Goal: Task Accomplishment & Management: Manage account settings

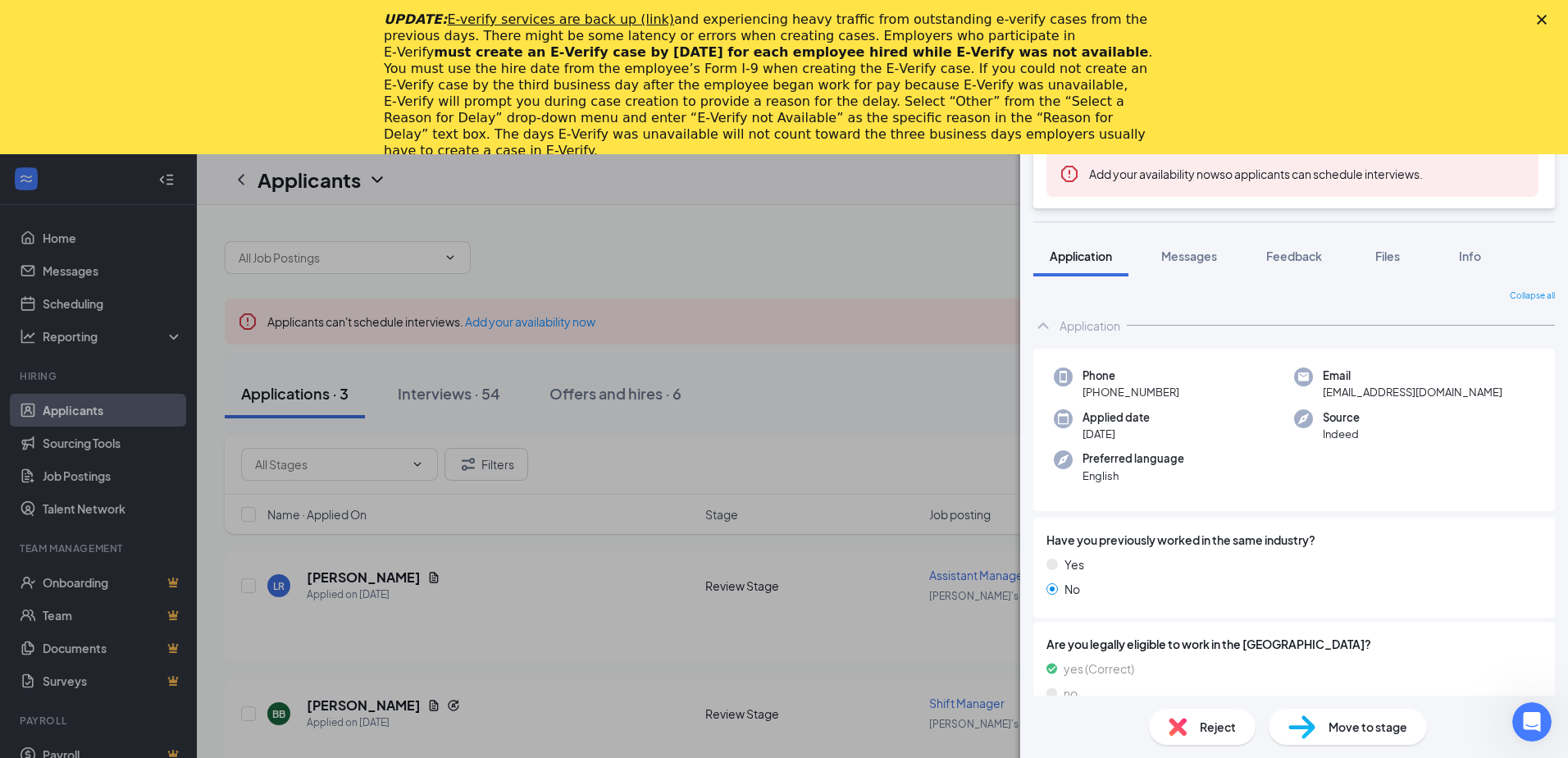
click at [470, 337] on div "LG London Gray Crew Member at [PERSON_NAME]'s 113 Add a tag Onsite Interview St…" at bounding box center [784, 379] width 1568 height 758
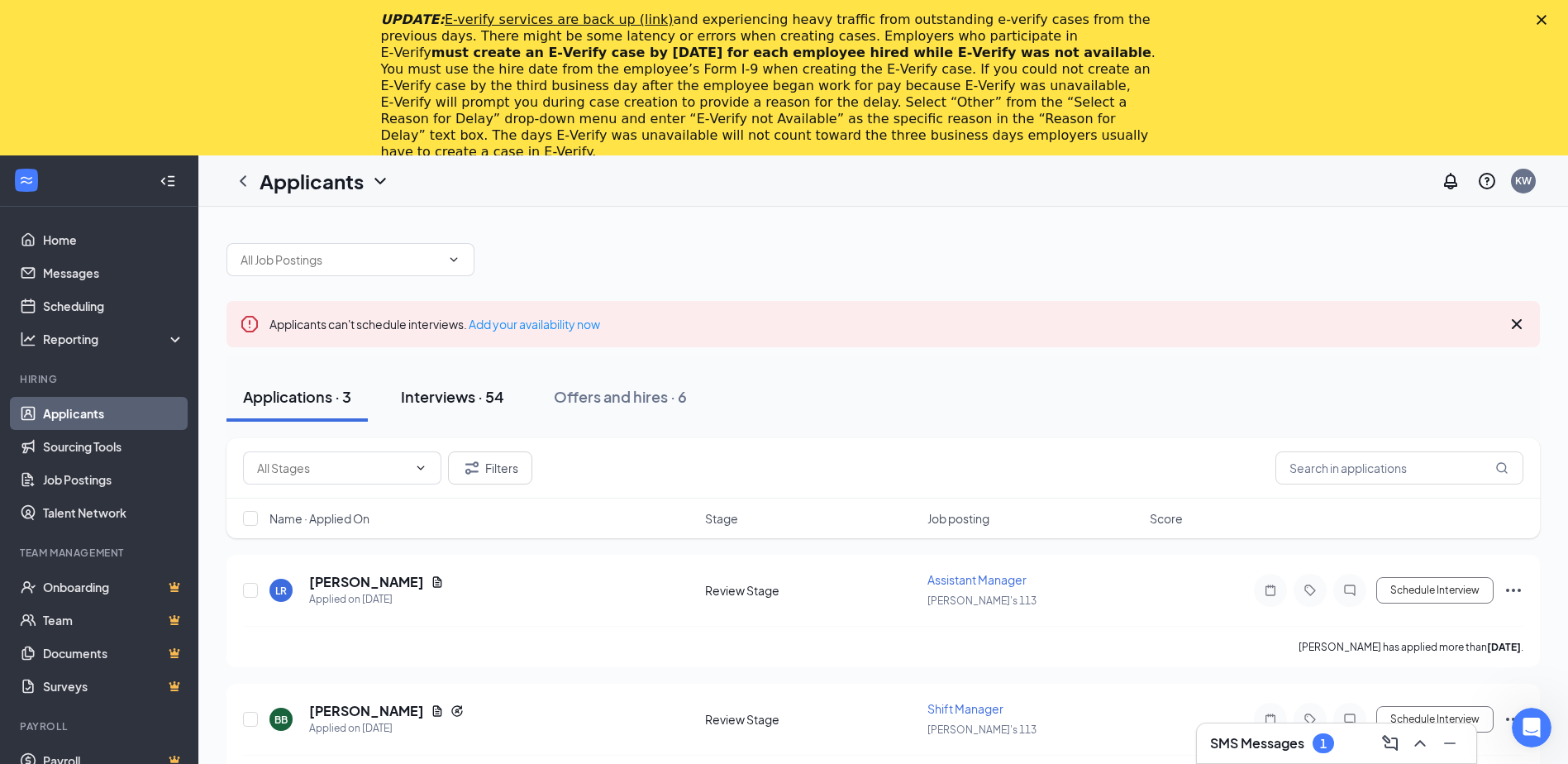
click at [452, 395] on div "Interviews · 54" at bounding box center [452, 396] width 103 height 20
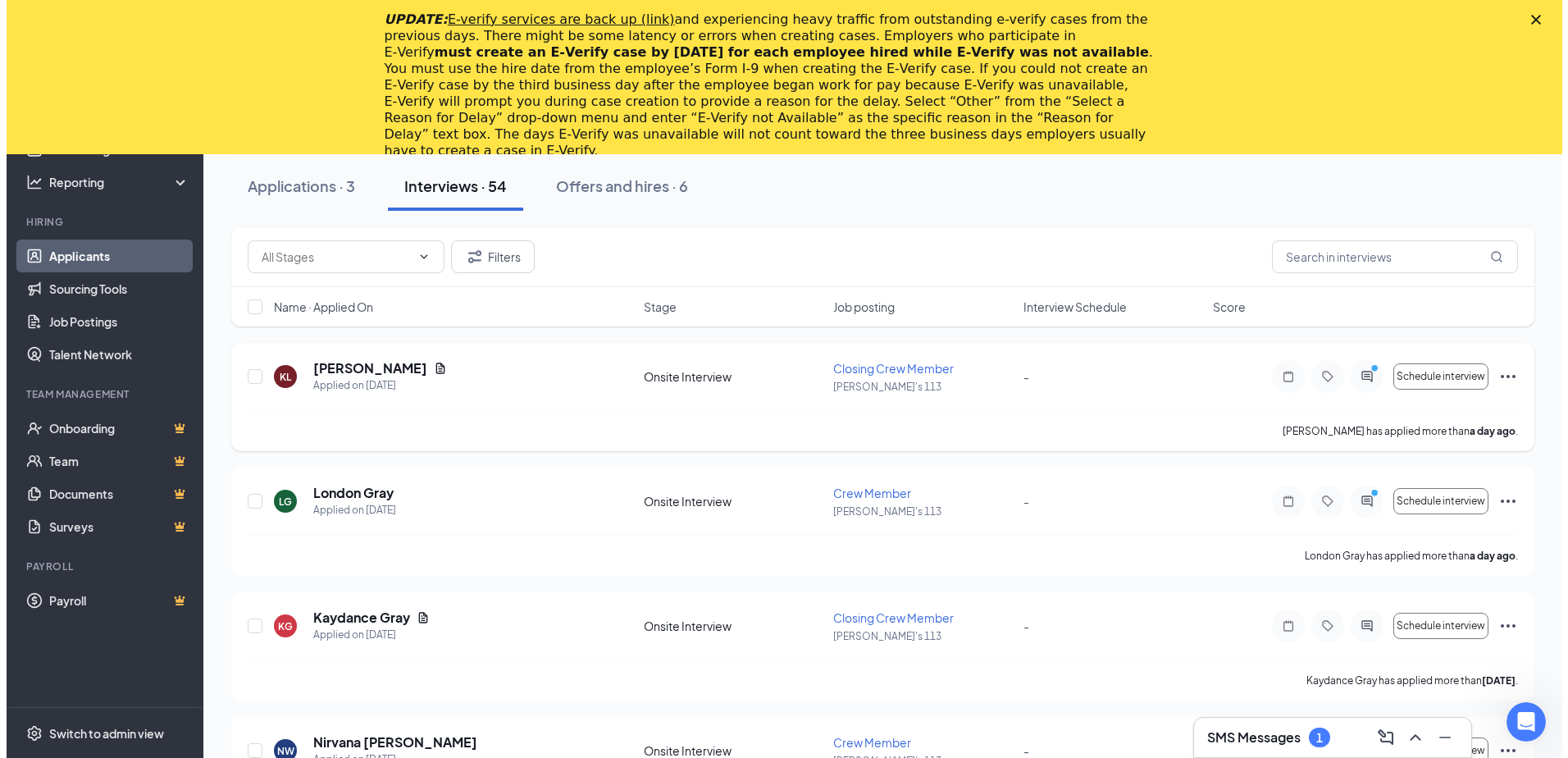
scroll to position [328, 0]
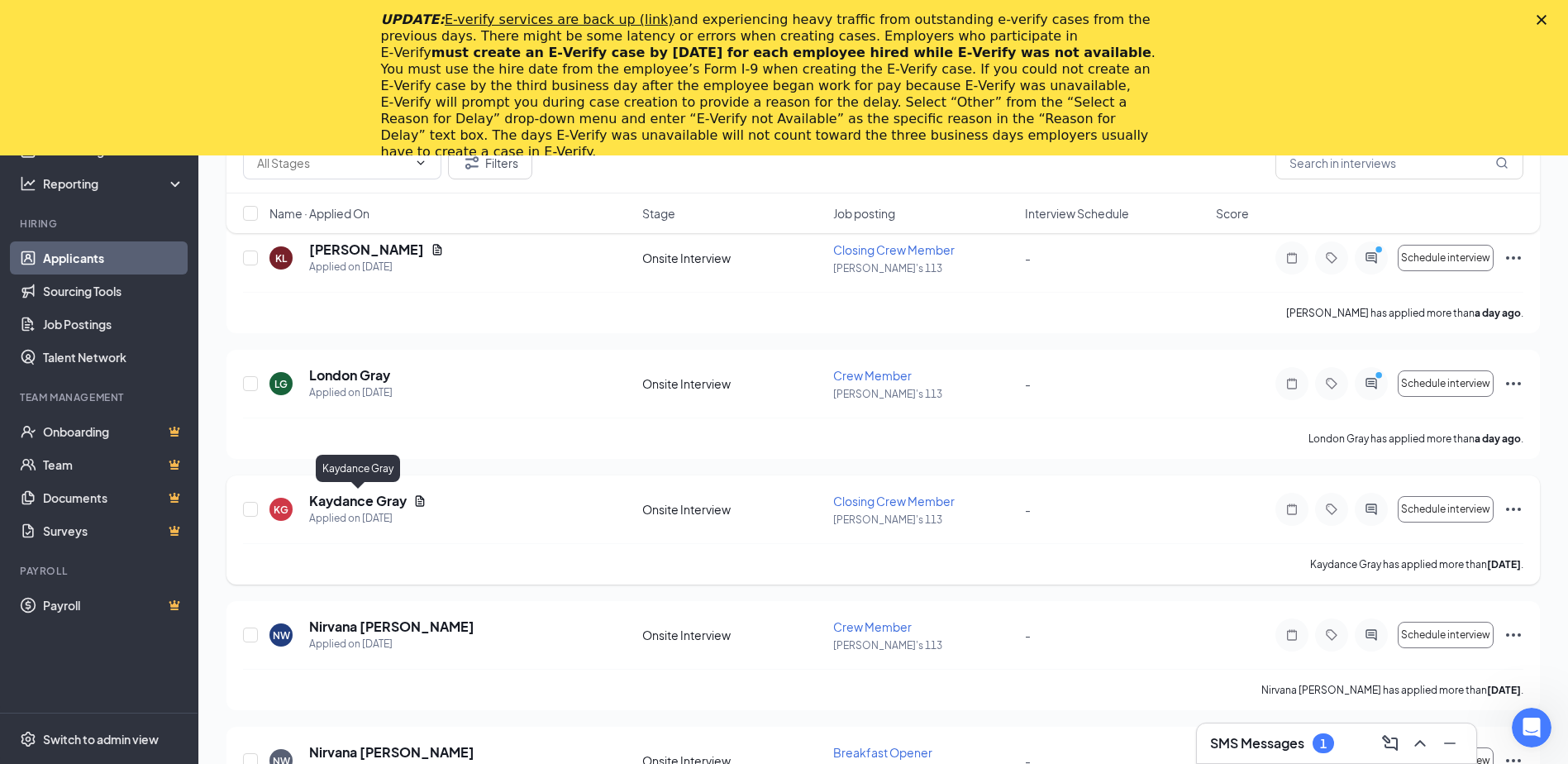
click at [356, 499] on h5 "Kaydance Gray" at bounding box center [358, 501] width 98 height 18
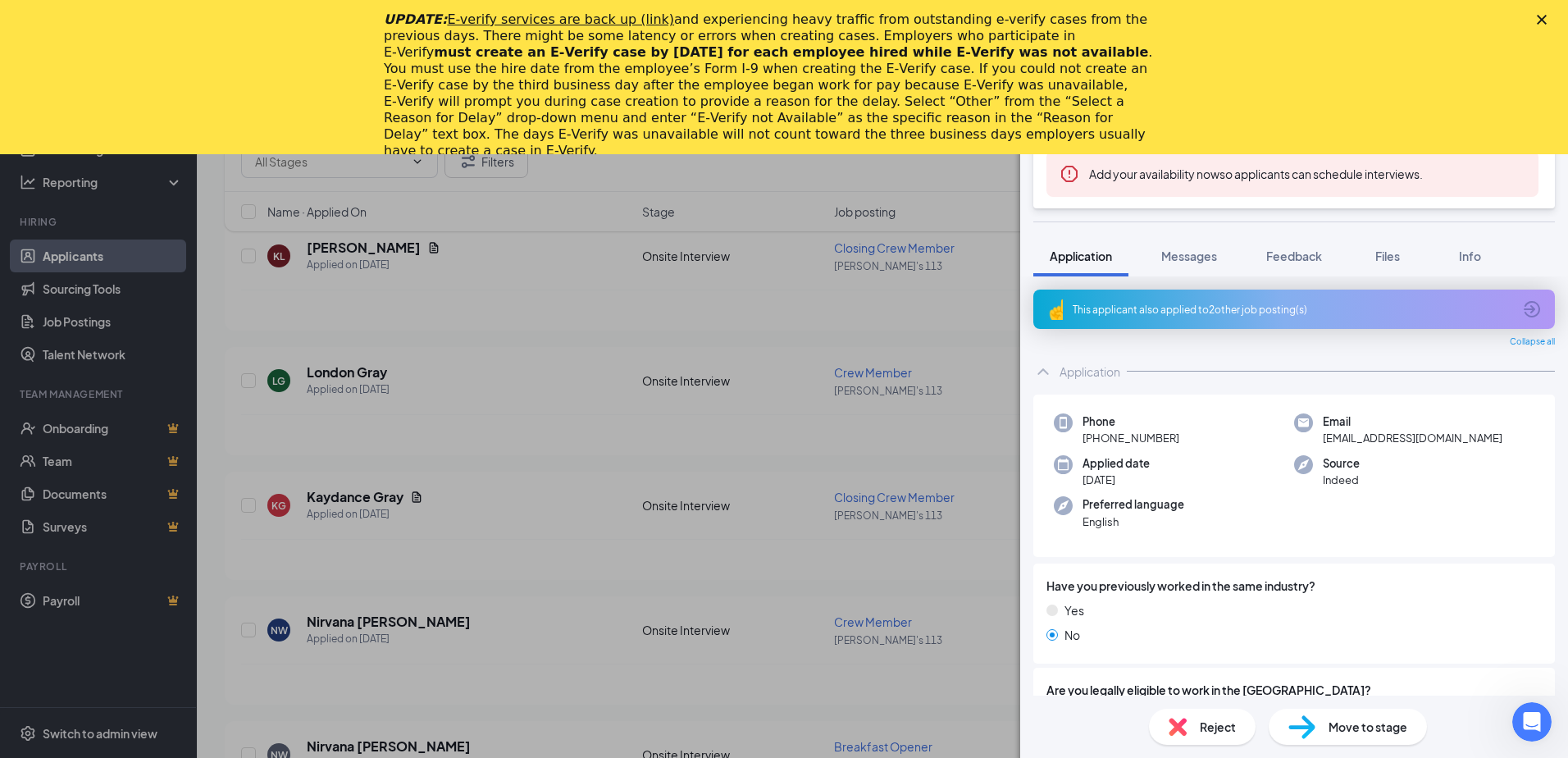
click at [1542, 18] on polygon "Close" at bounding box center [1541, 19] width 10 height 10
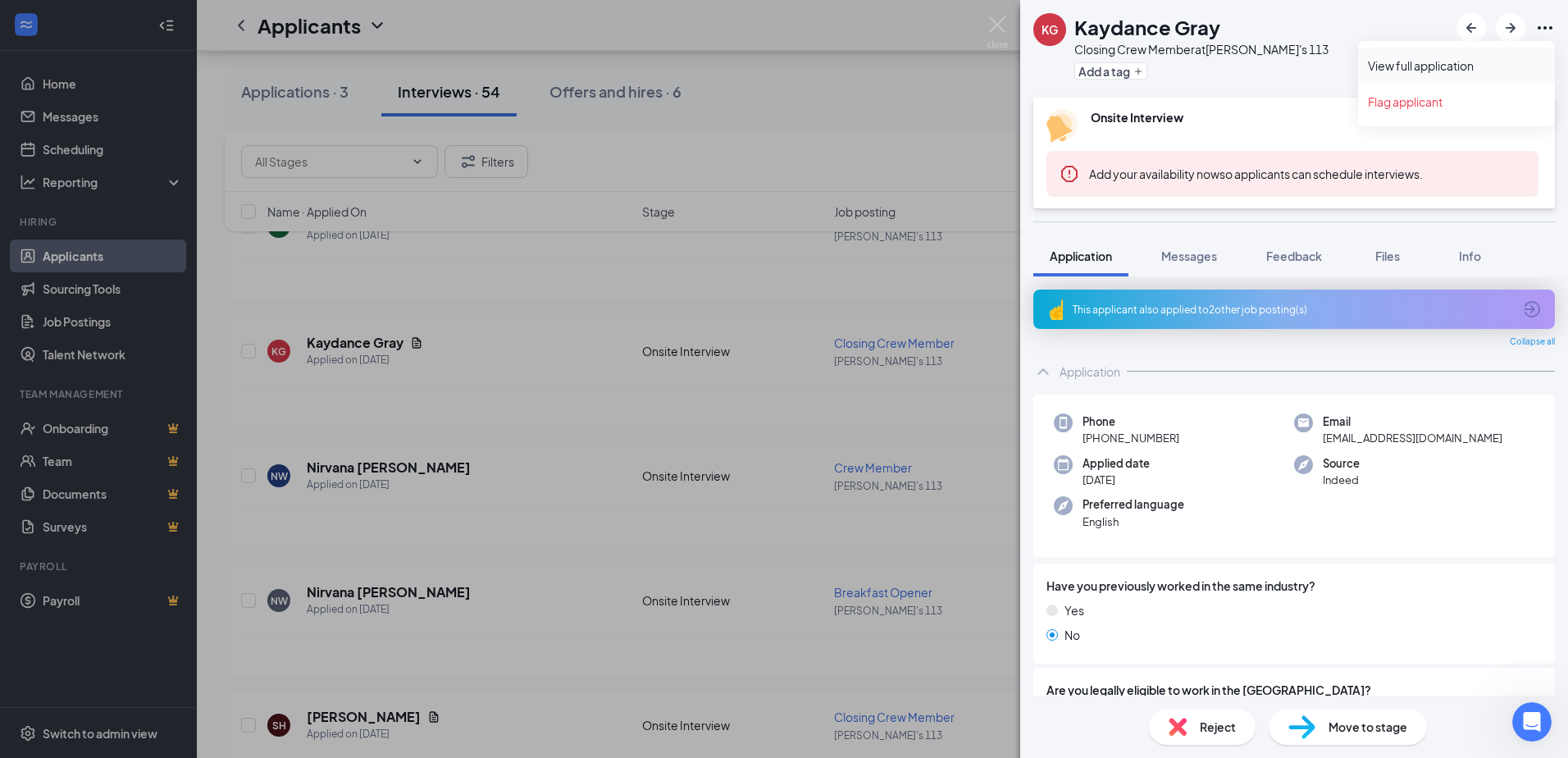
click at [1431, 67] on link "View full application" at bounding box center [1456, 65] width 177 height 17
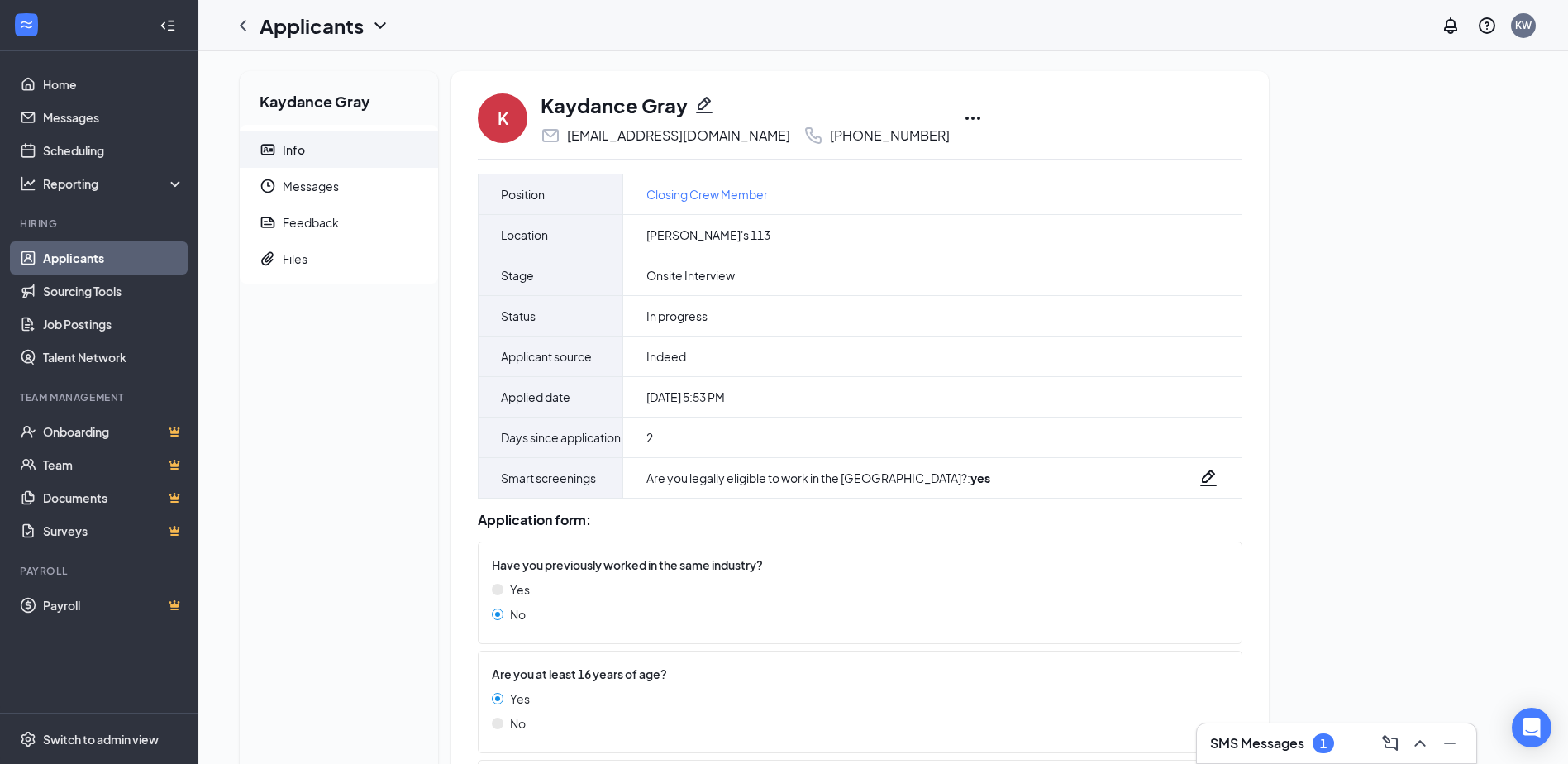
click at [963, 117] on icon "Ellipses" at bounding box center [972, 118] width 20 height 20
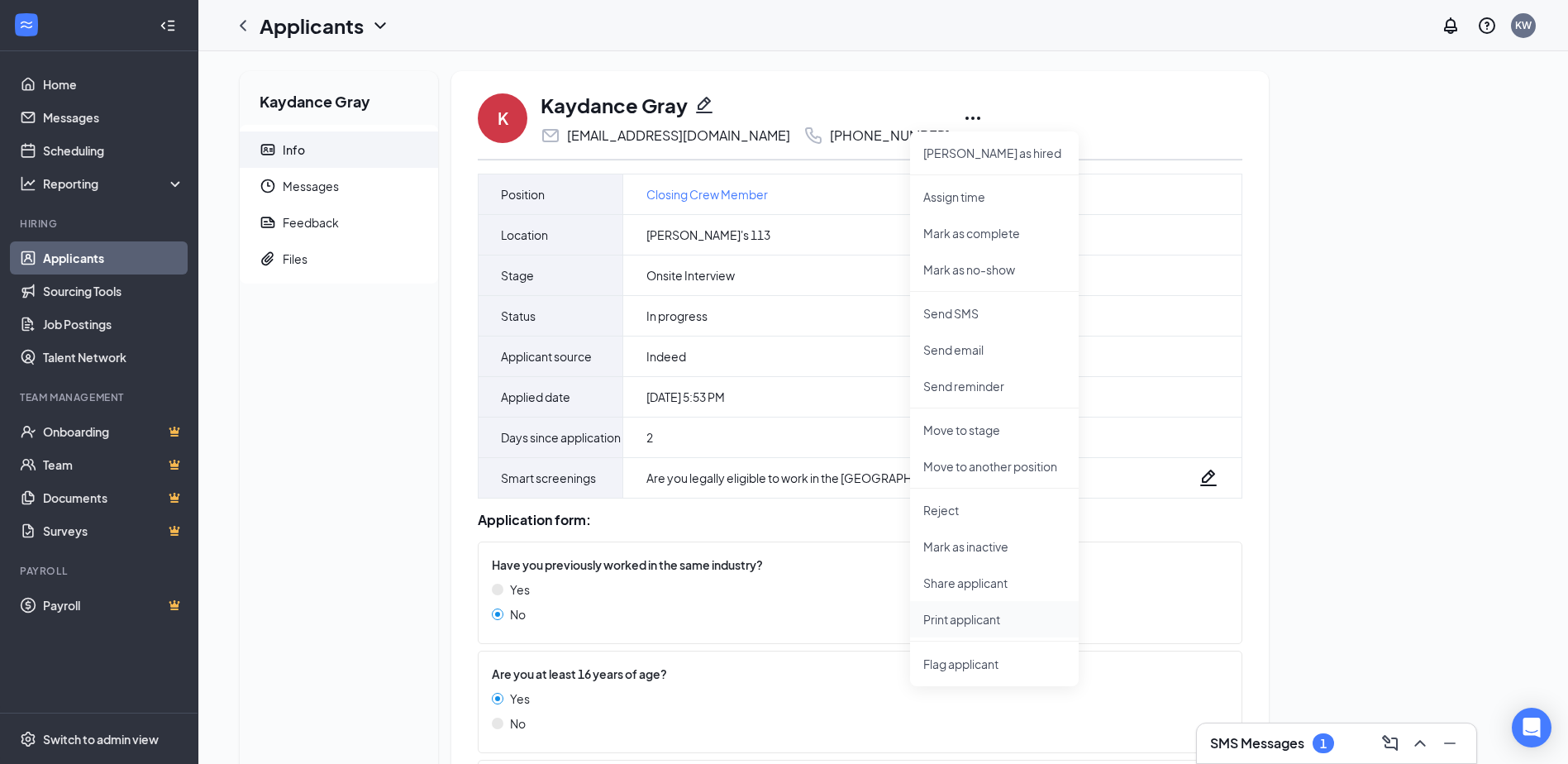
click at [977, 620] on p "Print applicant" at bounding box center [995, 619] width 142 height 17
